Goal: Information Seeking & Learning: Find specific fact

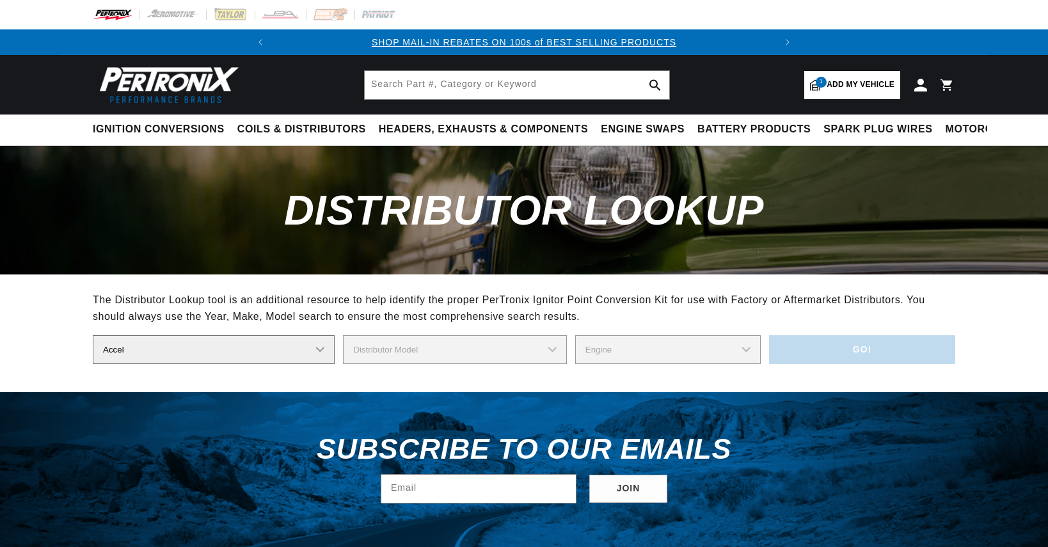
select select "Accel"
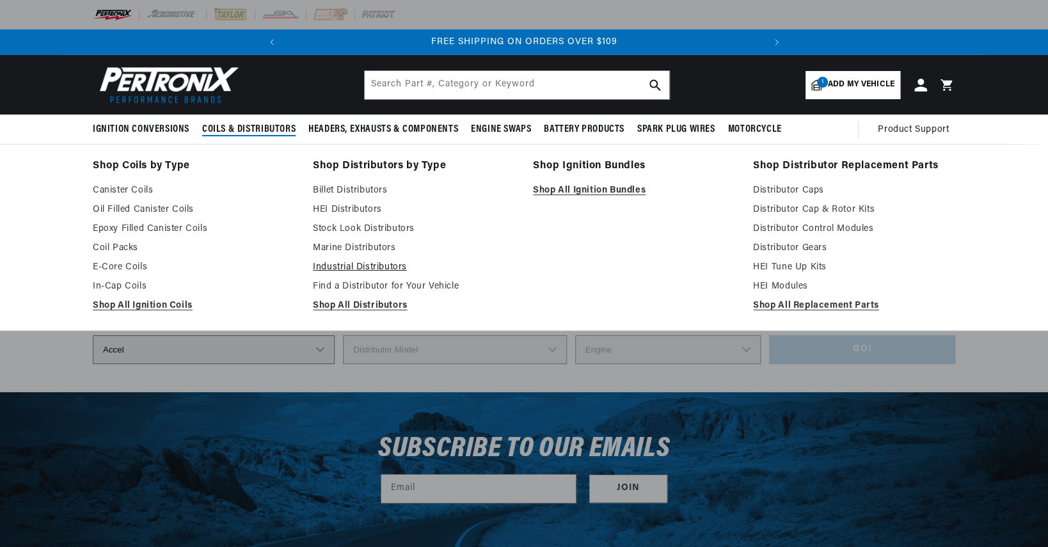
scroll to position [0, 477]
click at [348, 268] on link "Industrial Distributors" at bounding box center [414, 267] width 202 height 15
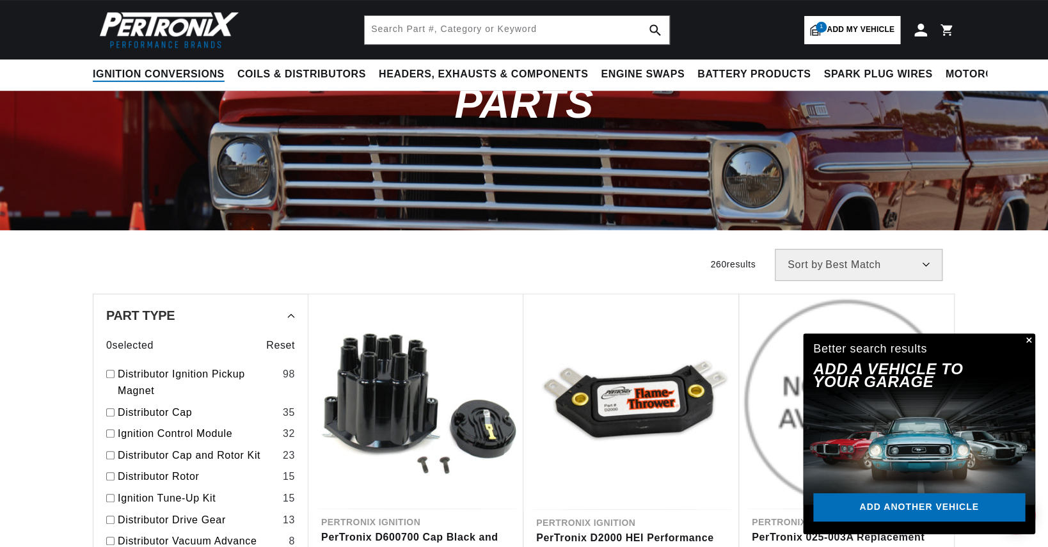
scroll to position [0, 502]
click at [976, 75] on span "Motorcycle" at bounding box center [984, 74] width 76 height 13
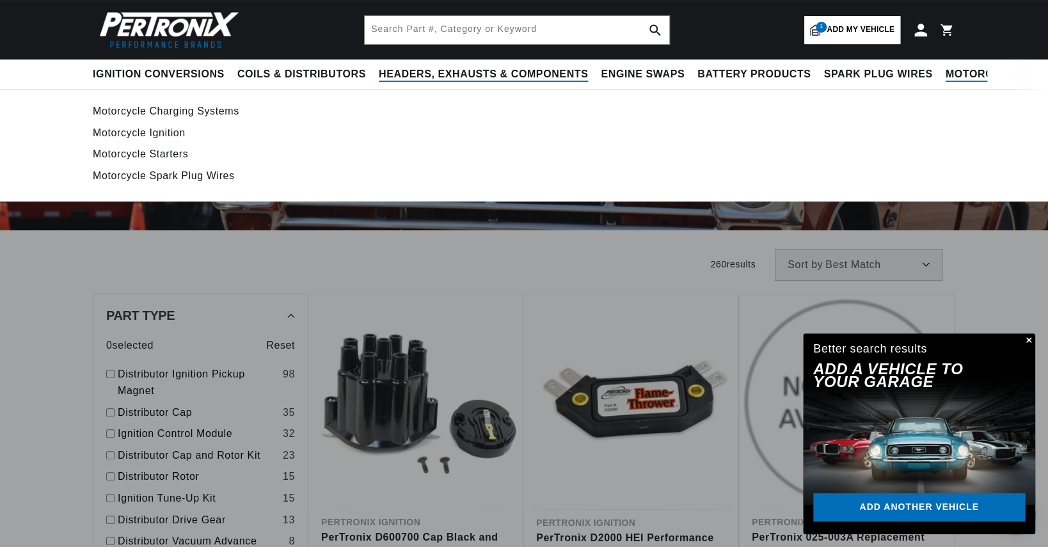
scroll to position [0, 0]
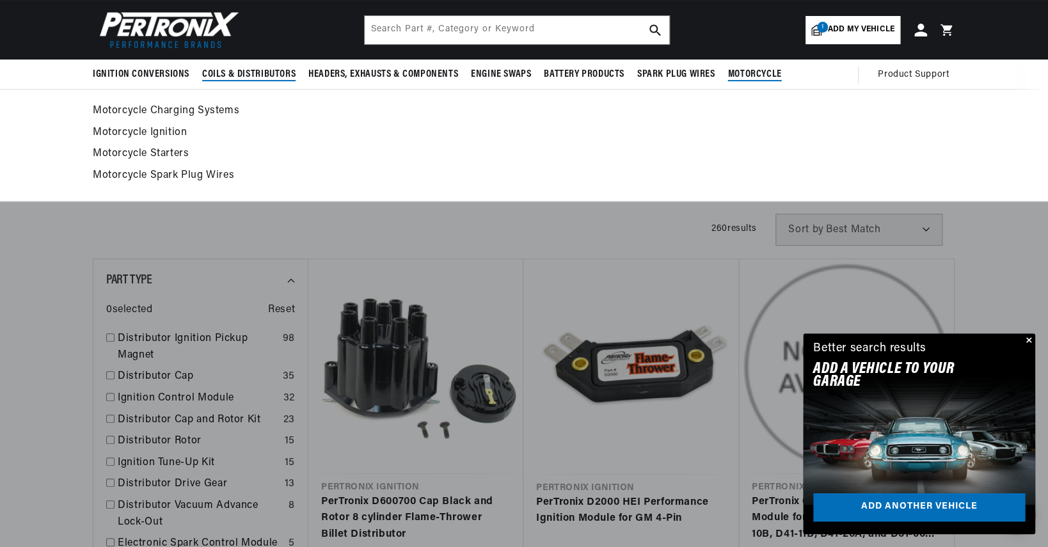
click at [237, 73] on span "Coils & Distributors" at bounding box center [248, 74] width 93 height 13
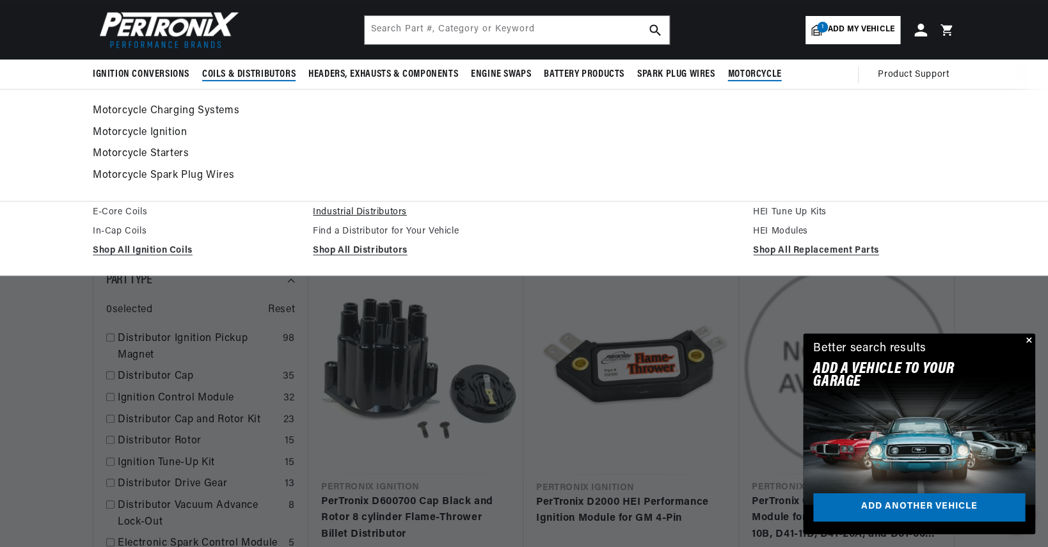
click at [379, 212] on link "Industrial Distributors" at bounding box center [414, 212] width 202 height 15
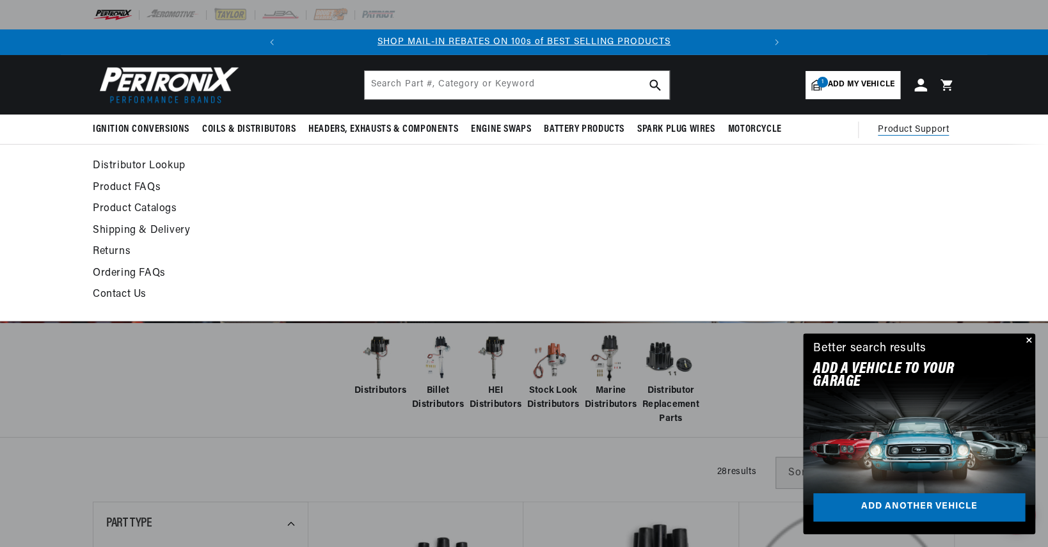
click at [120, 166] on link "Distributor Lookup" at bounding box center [407, 166] width 629 height 18
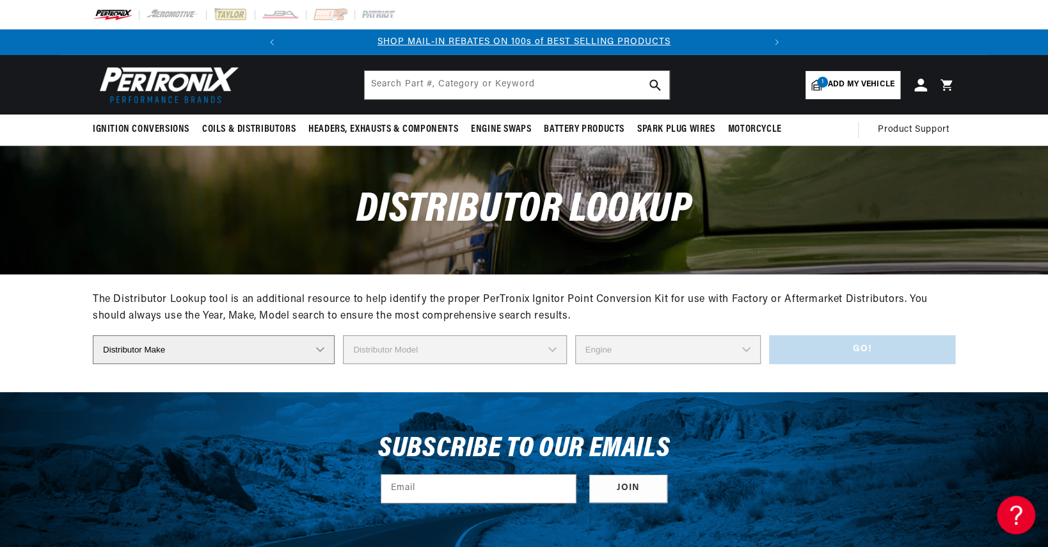
click at [320, 349] on select "Distributor Make Accel [PERSON_NAME] Autolite Bosch Century Chrysler Clark Colt…" at bounding box center [214, 349] width 242 height 29
select select "Autolite"
click at [93, 335] on select "Distributor Make Accel [PERSON_NAME] Autolite Bosch Century Chrysler Clark Colt…" at bounding box center [214, 349] width 242 height 29
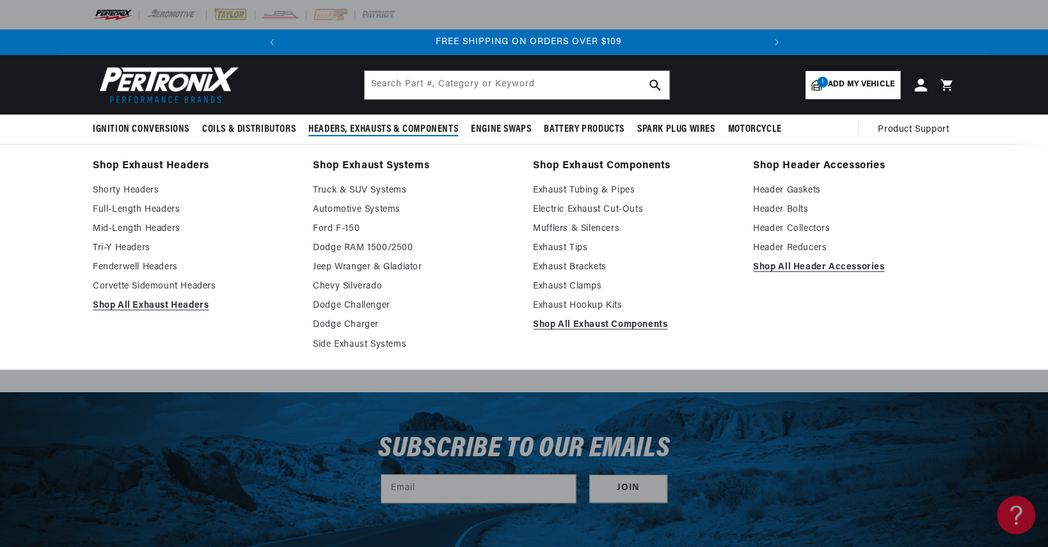
scroll to position [0, 477]
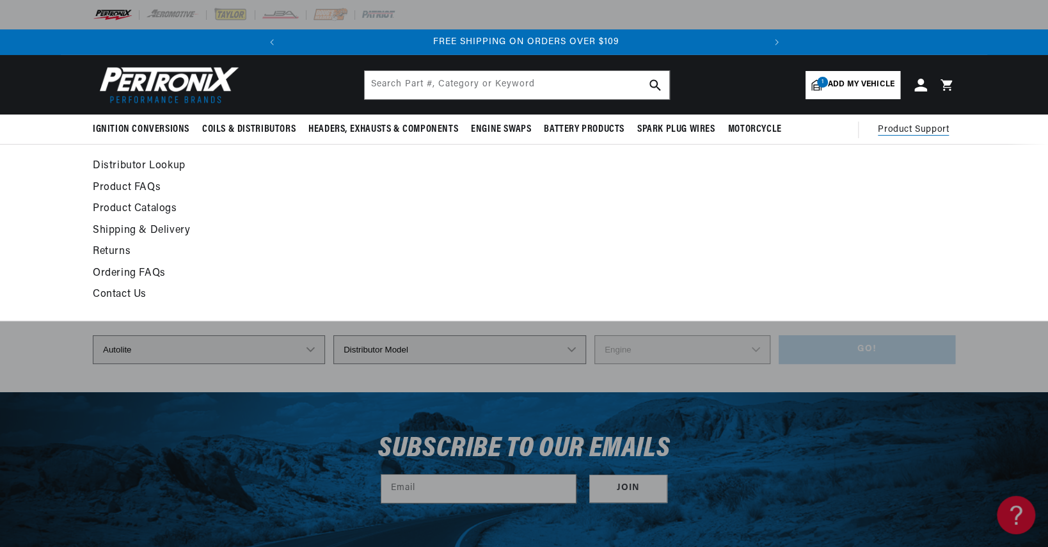
click at [116, 166] on link "Distributor Lookup" at bounding box center [407, 166] width 629 height 18
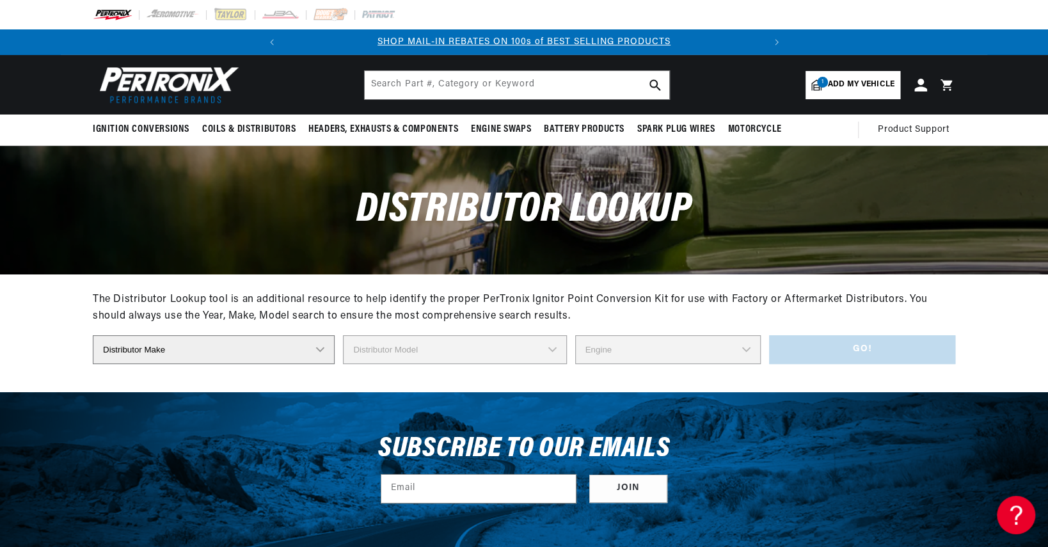
click at [321, 347] on select "Distributor Make Accel [PERSON_NAME] Autolite Bosch Century Chrysler Clark Colt…" at bounding box center [214, 349] width 242 height 29
select select "Autolite"
click at [93, 335] on select "Distributor Make Accel [PERSON_NAME] Autolite Bosch Century Chrysler Clark Colt…" at bounding box center [214, 349] width 242 height 29
click at [558, 350] on select "Distributor Model IAD-4005 IAD-4007 IAD-4008A IAD-4016A IAD-4017A IAD-4019A IAD…" at bounding box center [459, 349] width 253 height 29
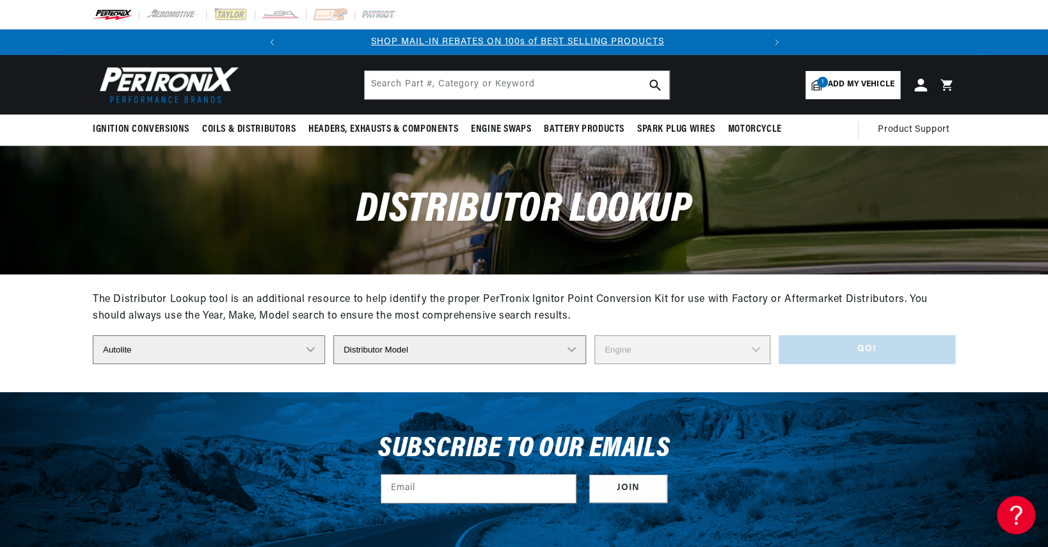
scroll to position [0, 0]
select select "IGB SERIES"
click at [339, 335] on select "Distributor Model IAD-4005 IAD-4007 IAD-4008A IAD-4016A IAD-4017A IAD-4019A IAD…" at bounding box center [459, 349] width 253 height 29
click at [592, 92] on input "text" at bounding box center [517, 85] width 305 height 28
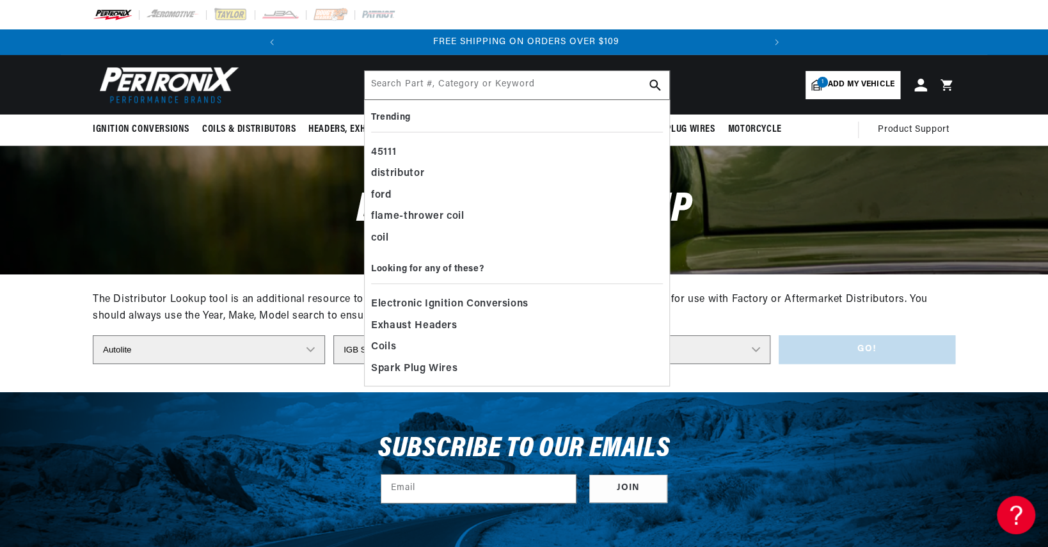
click at [716, 353] on select "Engine 4" at bounding box center [682, 349] width 176 height 29
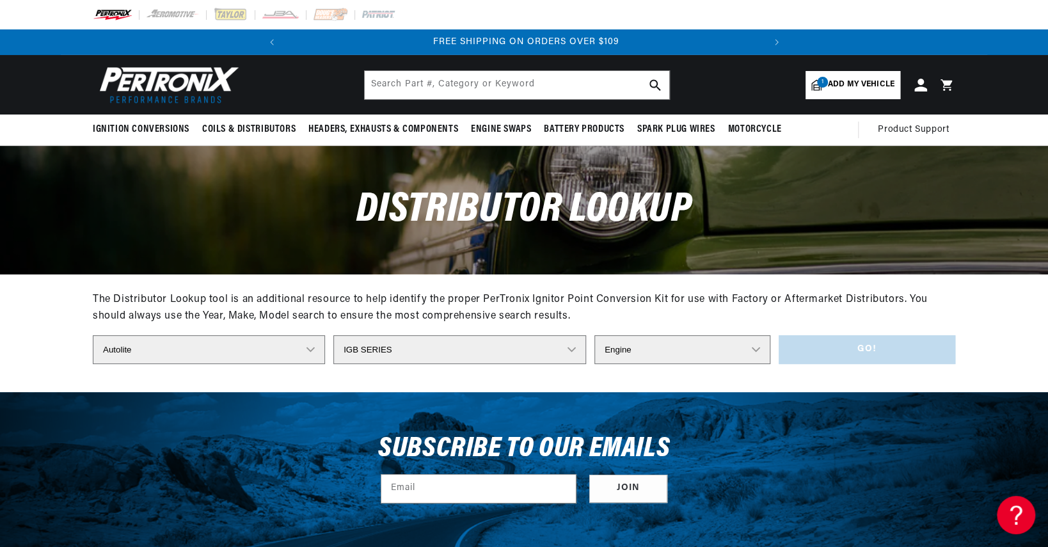
select select "4"
click at [594, 335] on select "Engine 4" at bounding box center [682, 349] width 176 height 29
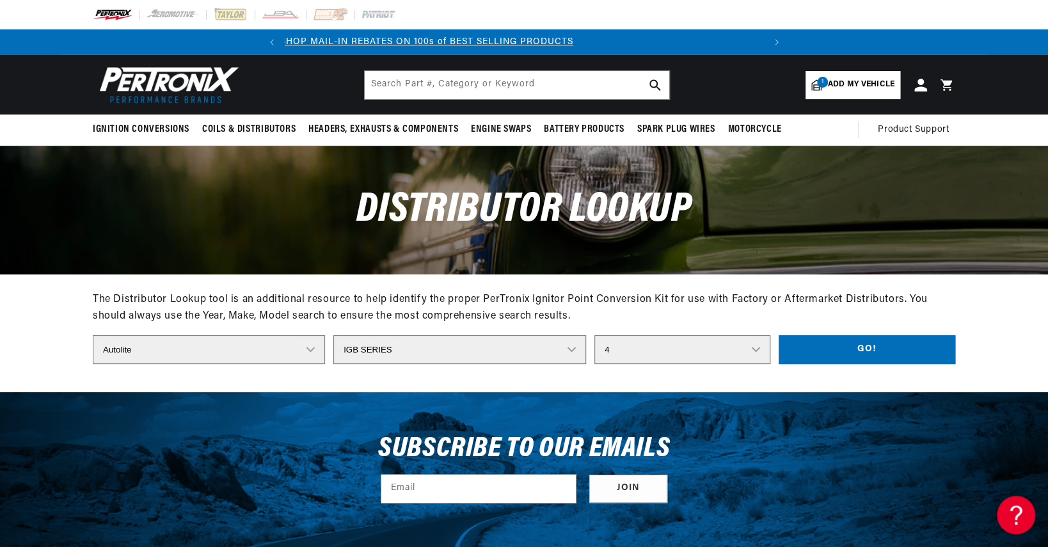
scroll to position [0, 0]
click at [859, 351] on button "Go!" at bounding box center [867, 349] width 177 height 29
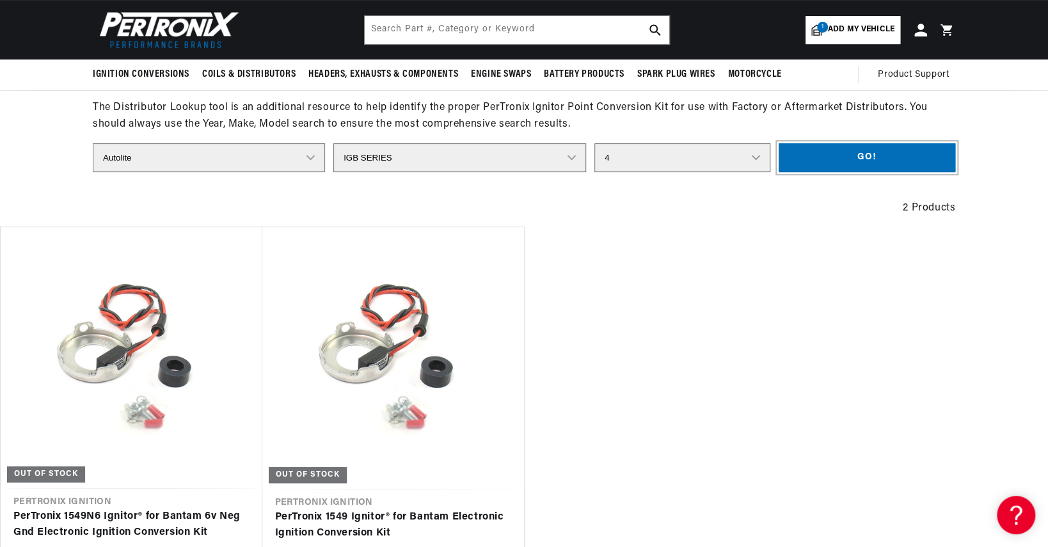
scroll to position [0, 477]
